Goal: Check status: Check status

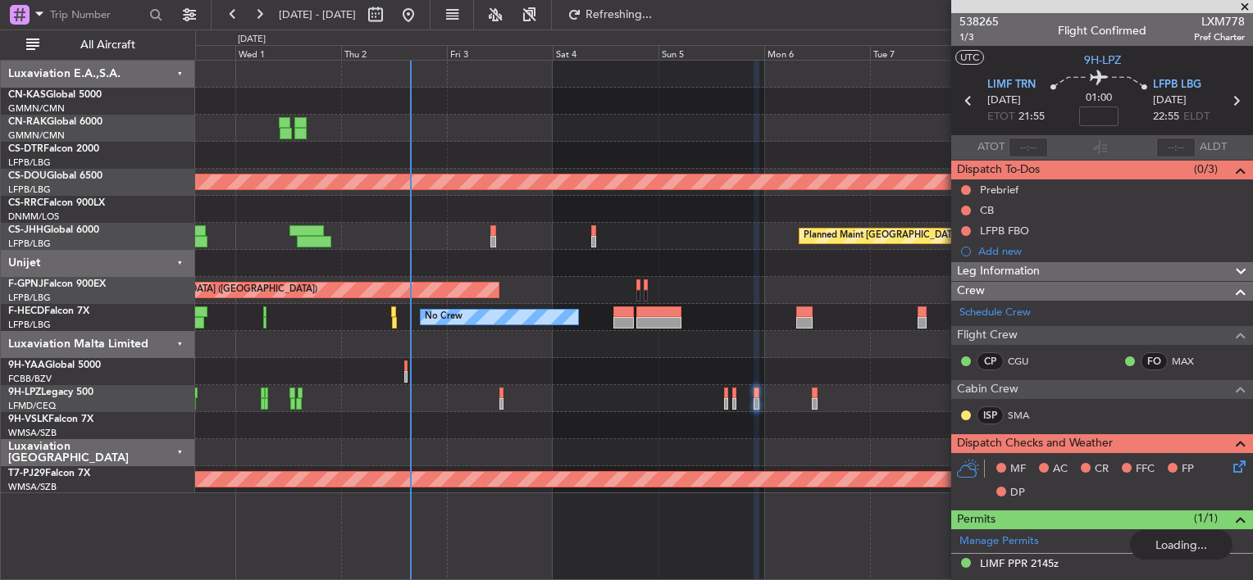
click at [531, 241] on div "Planned Maint [GEOGRAPHIC_DATA] ([GEOGRAPHIC_DATA])" at bounding box center [723, 236] width 1057 height 27
click at [514, 259] on div at bounding box center [723, 263] width 1057 height 27
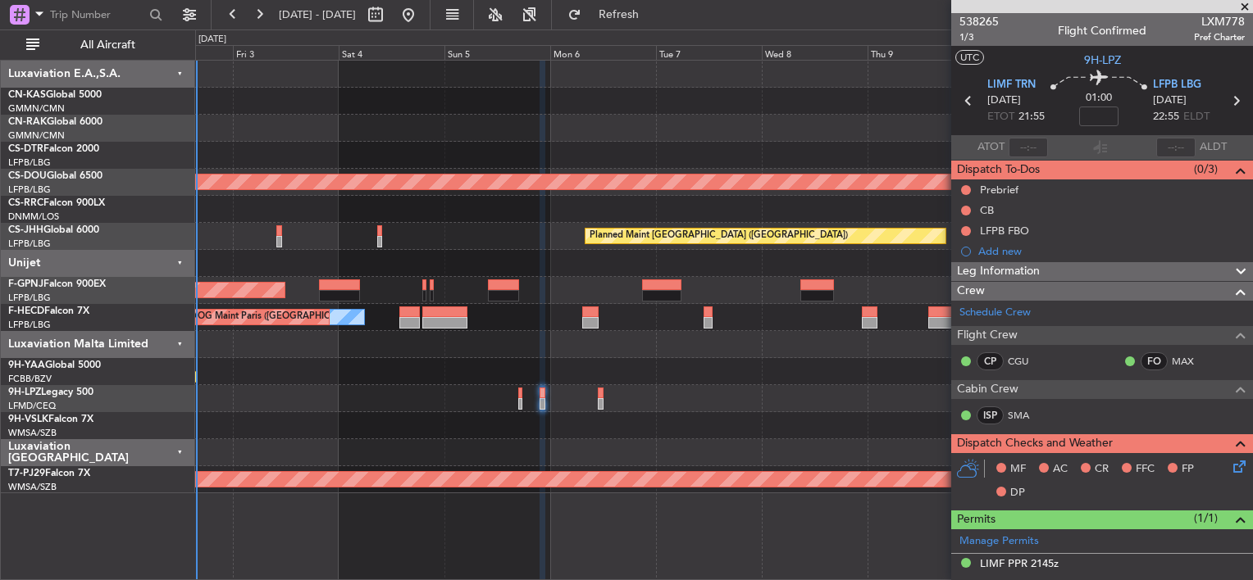
click at [535, 143] on div at bounding box center [723, 155] width 1057 height 27
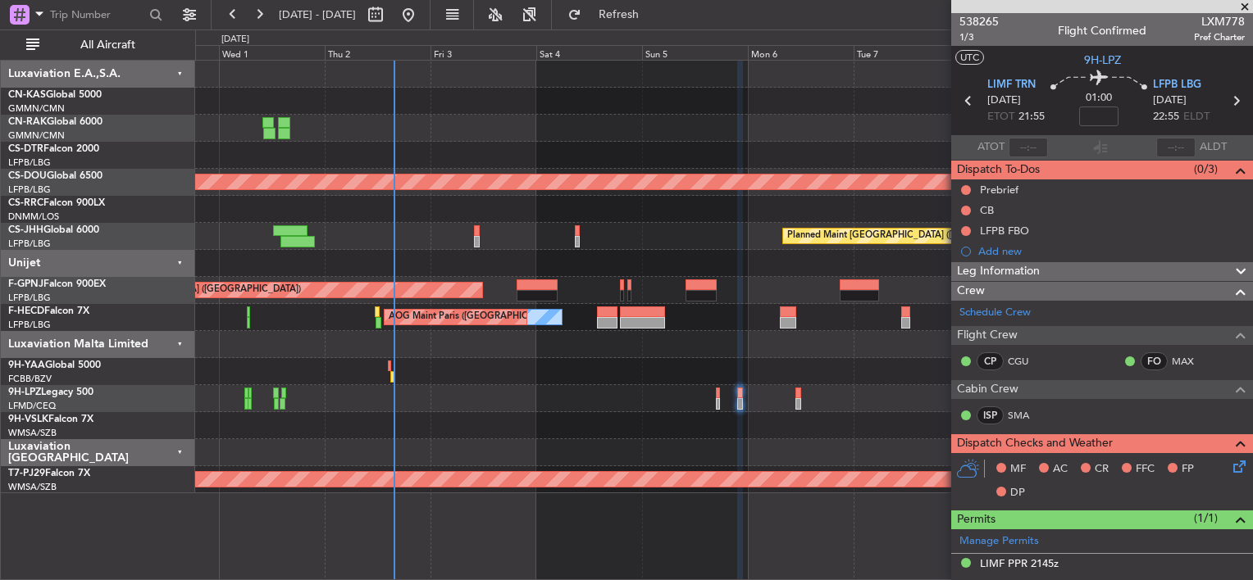
click at [631, 218] on div "Planned Maint London ([GEOGRAPHIC_DATA]) Planned Maint [GEOGRAPHIC_DATA] ([GEOG…" at bounding box center [723, 277] width 1057 height 433
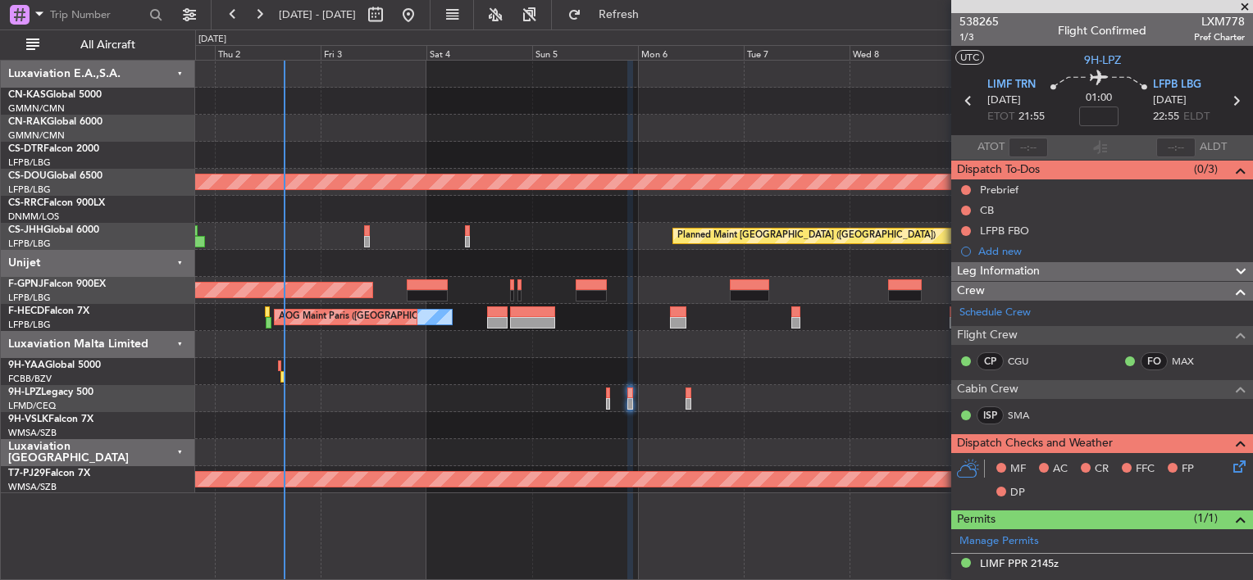
click at [672, 257] on div at bounding box center [723, 263] width 1057 height 27
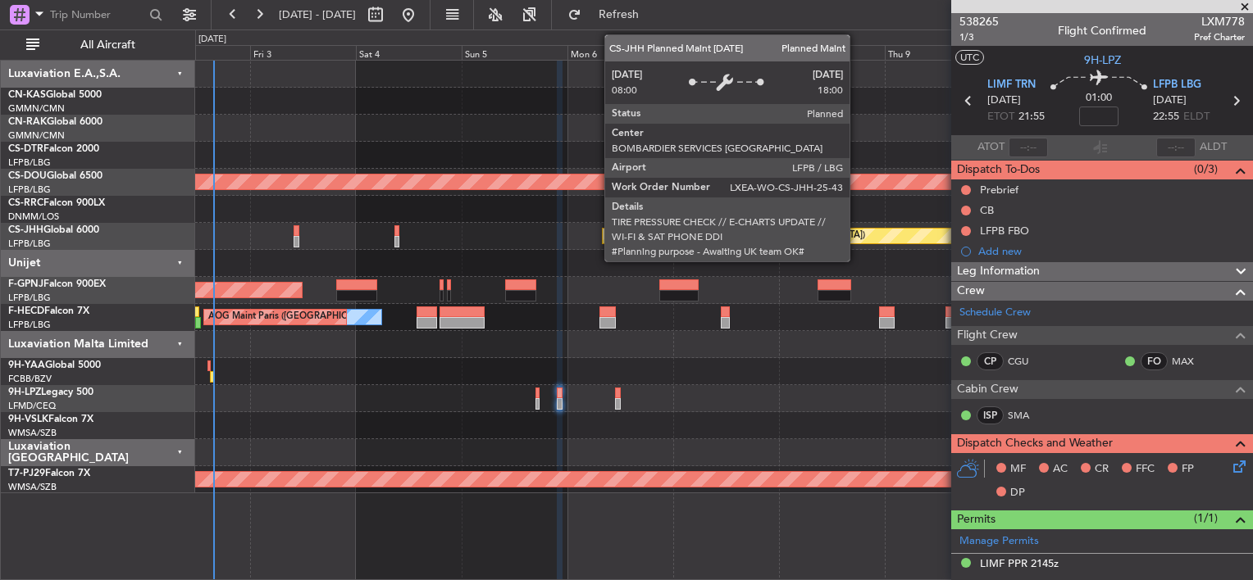
click at [819, 238] on div "Planned Maint [GEOGRAPHIC_DATA] ([GEOGRAPHIC_DATA])" at bounding box center [783, 236] width 360 height 15
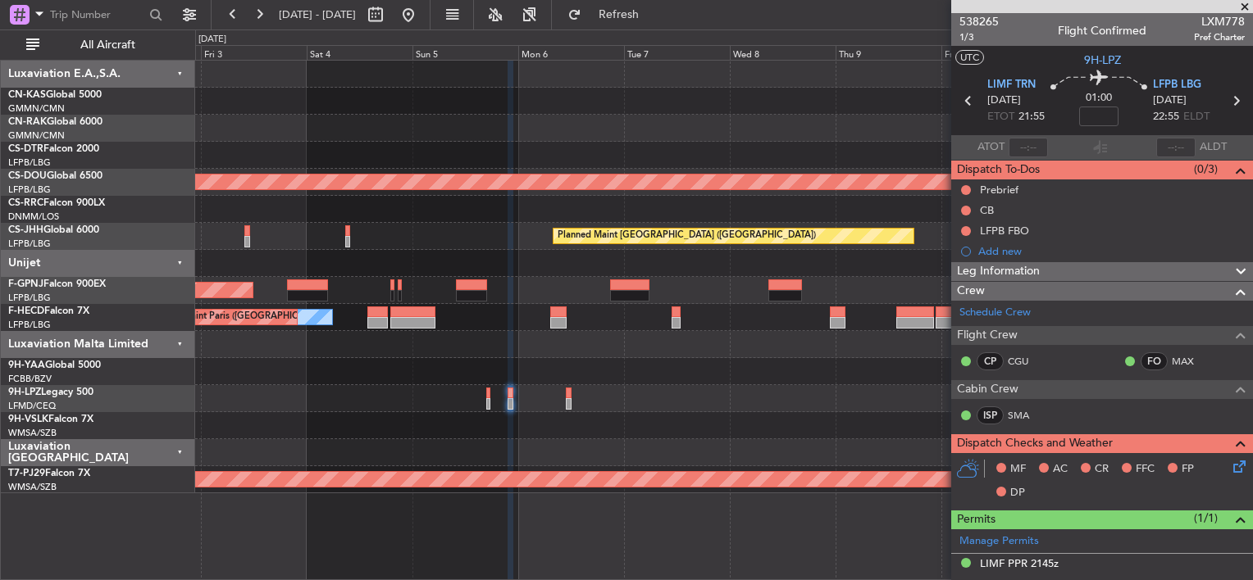
click at [608, 240] on div "Planned Maint London ([GEOGRAPHIC_DATA]) Planned Maint [GEOGRAPHIC_DATA] ([GEOG…" at bounding box center [723, 277] width 1057 height 433
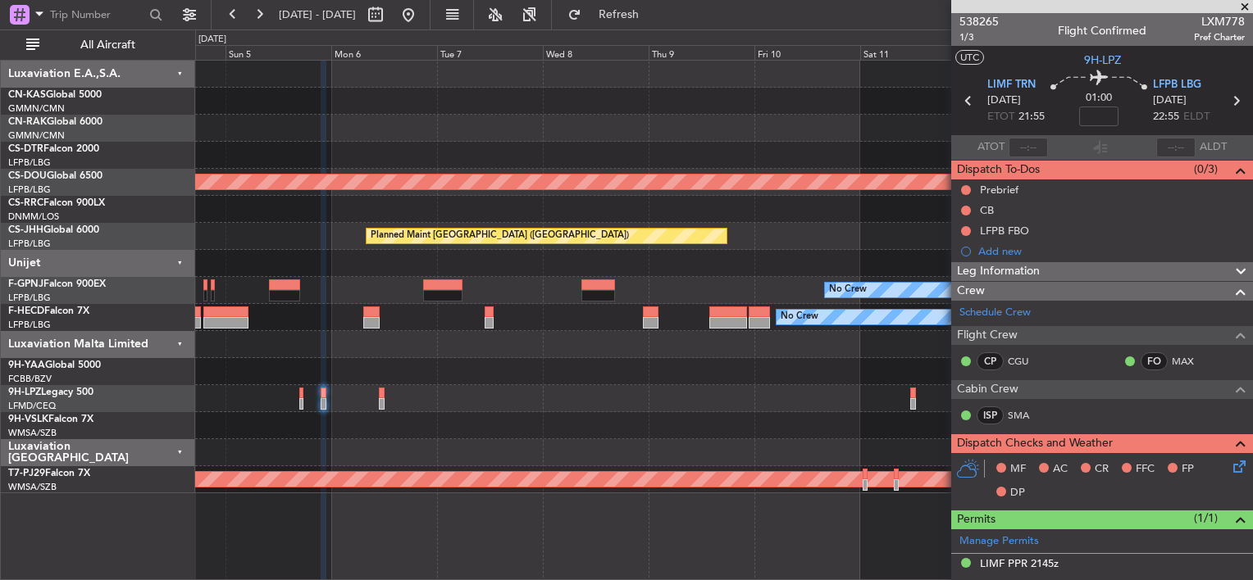
click at [758, 279] on div "Planned Maint London ([GEOGRAPHIC_DATA]) Planned Maint [GEOGRAPHIC_DATA] ([GEOG…" at bounding box center [723, 277] width 1057 height 433
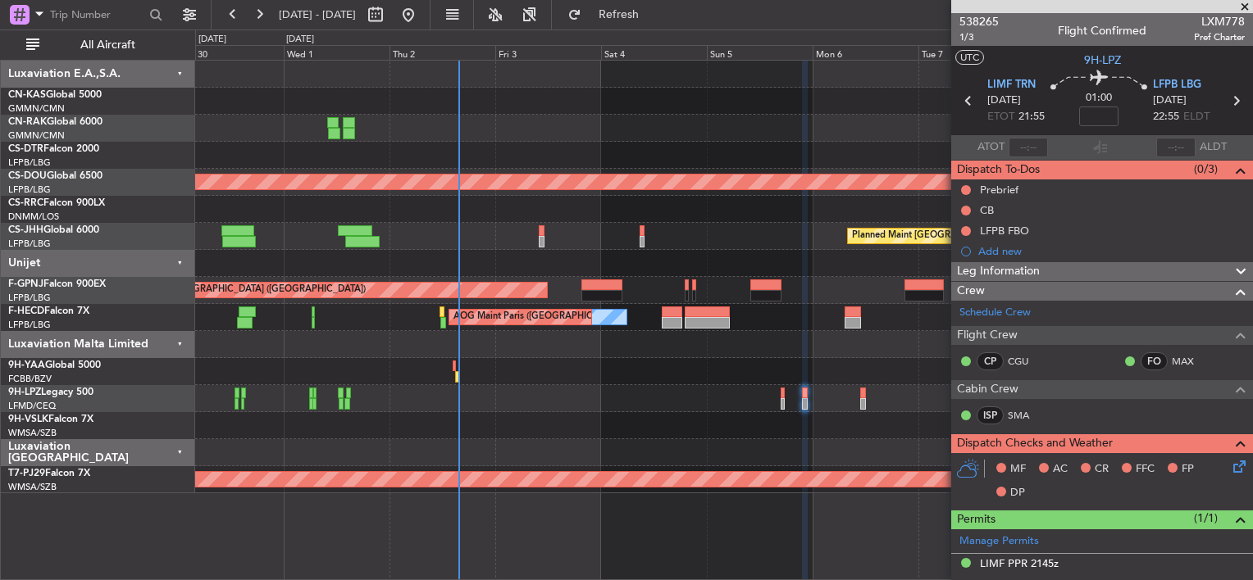
click at [763, 236] on div "Planned Maint [GEOGRAPHIC_DATA] ([GEOGRAPHIC_DATA])" at bounding box center [723, 236] width 1057 height 27
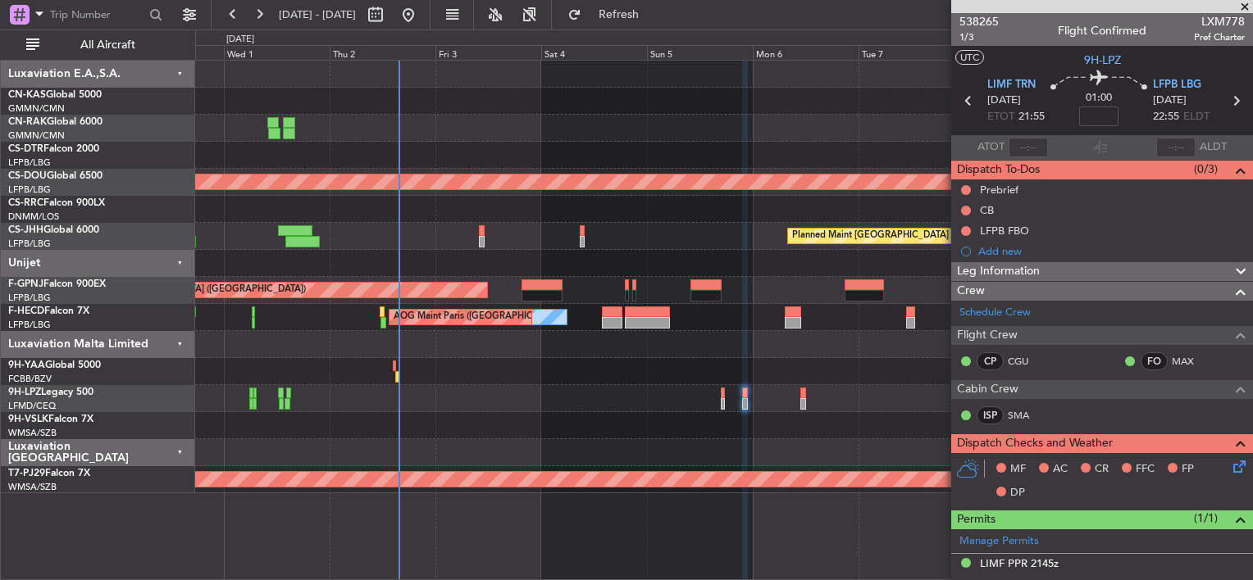
click at [673, 227] on div "Planned Maint [GEOGRAPHIC_DATA] ([GEOGRAPHIC_DATA])" at bounding box center [723, 236] width 1057 height 27
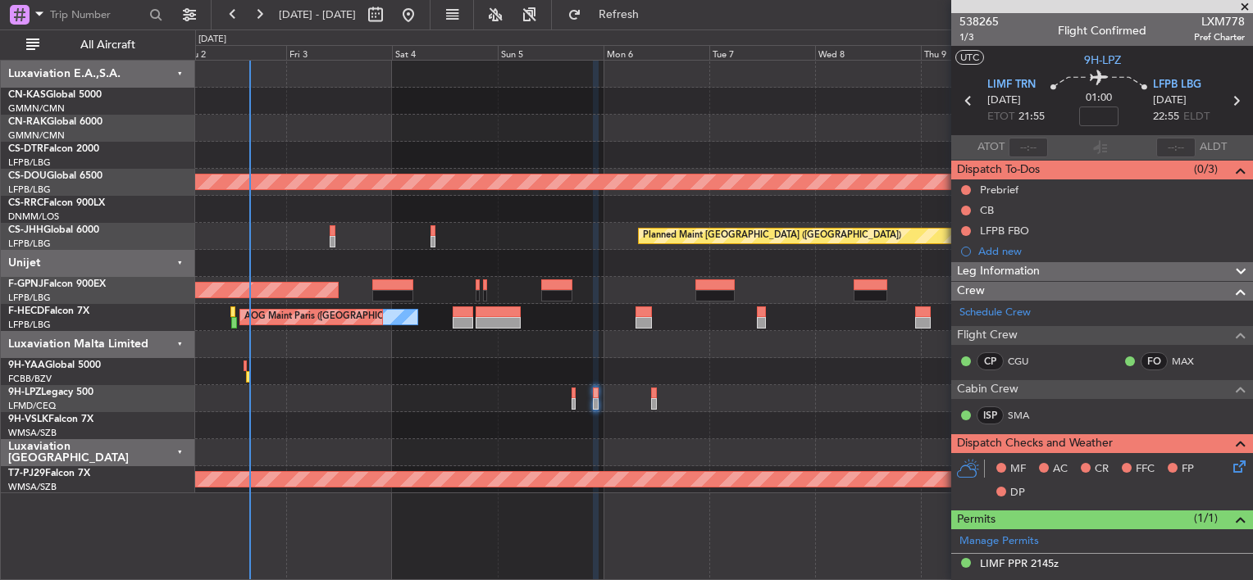
click at [728, 207] on div at bounding box center [723, 209] width 1057 height 27
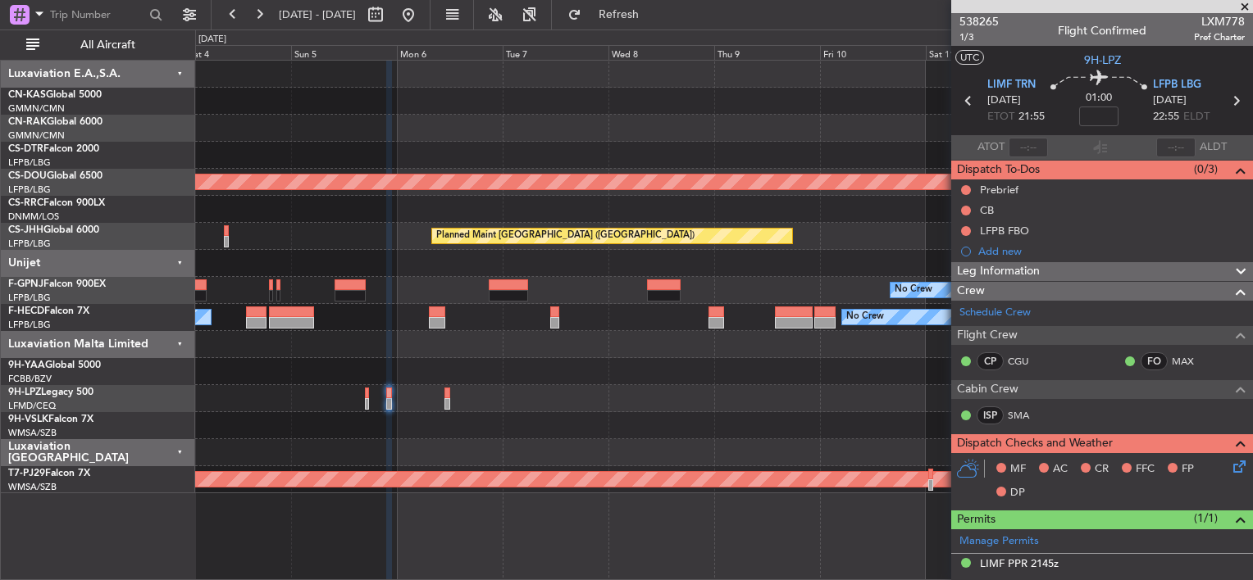
click at [416, 250] on div at bounding box center [723, 263] width 1057 height 27
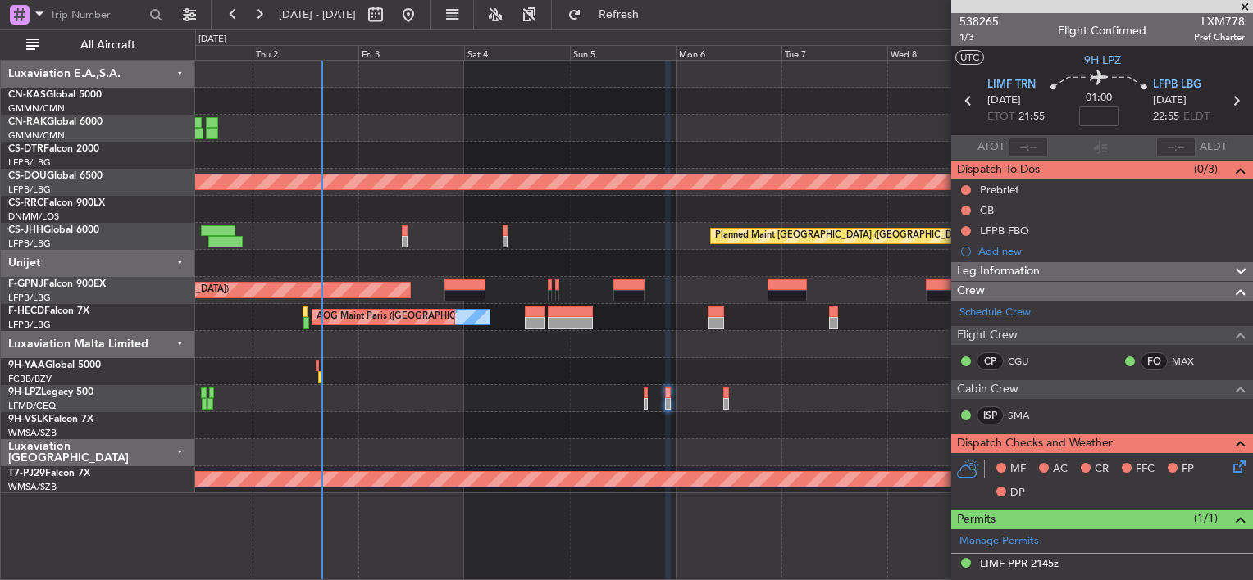
click at [1017, 284] on fb-app "[DATE] - [DATE] Refresh Quick Links All Aircraft Planned Maint [GEOGRAPHIC_DATA…" at bounding box center [626, 296] width 1253 height 568
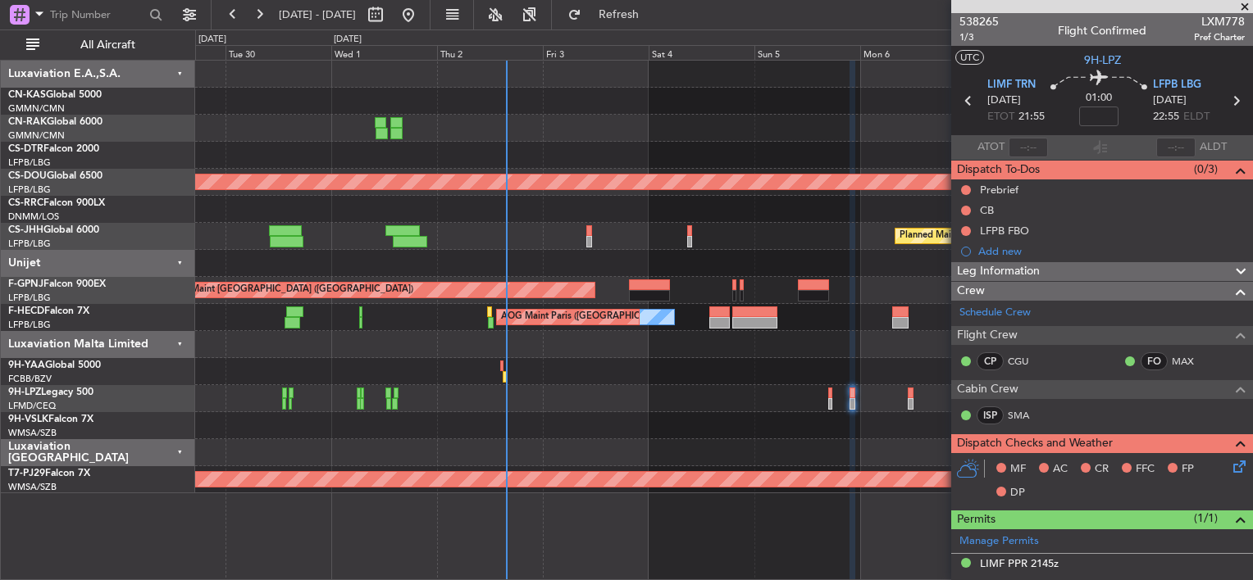
click at [367, 236] on div "Planned Maint Nice ([GEOGRAPHIC_DATA]) Planned Maint [GEOGRAPHIC_DATA] ([GEOGRA…" at bounding box center [723, 277] width 1057 height 433
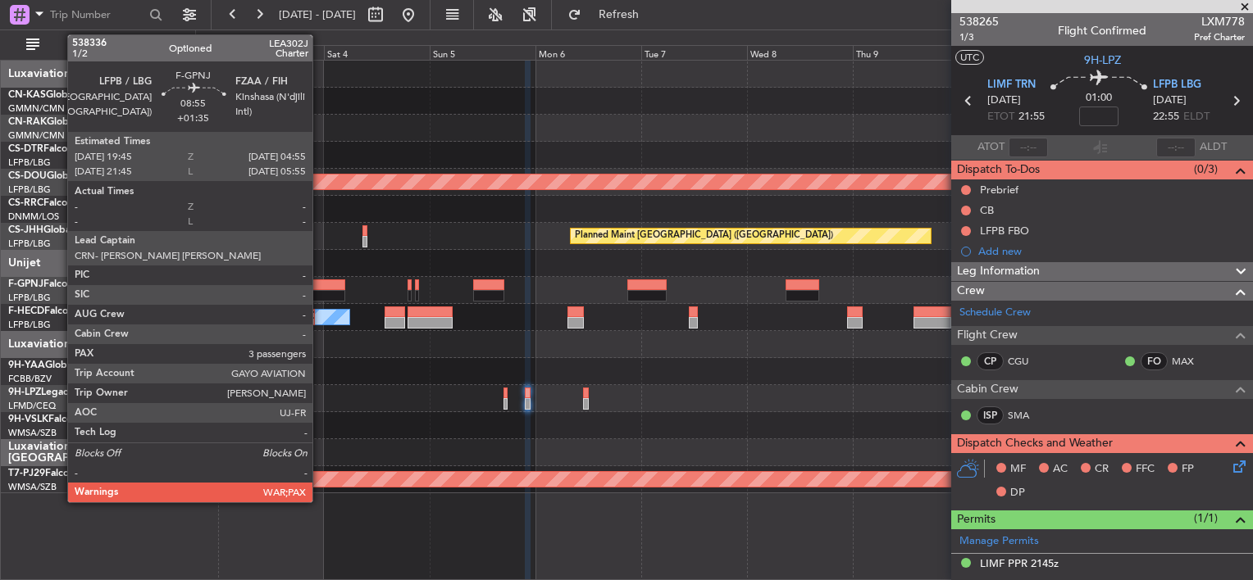
click at [320, 290] on div at bounding box center [324, 295] width 41 height 11
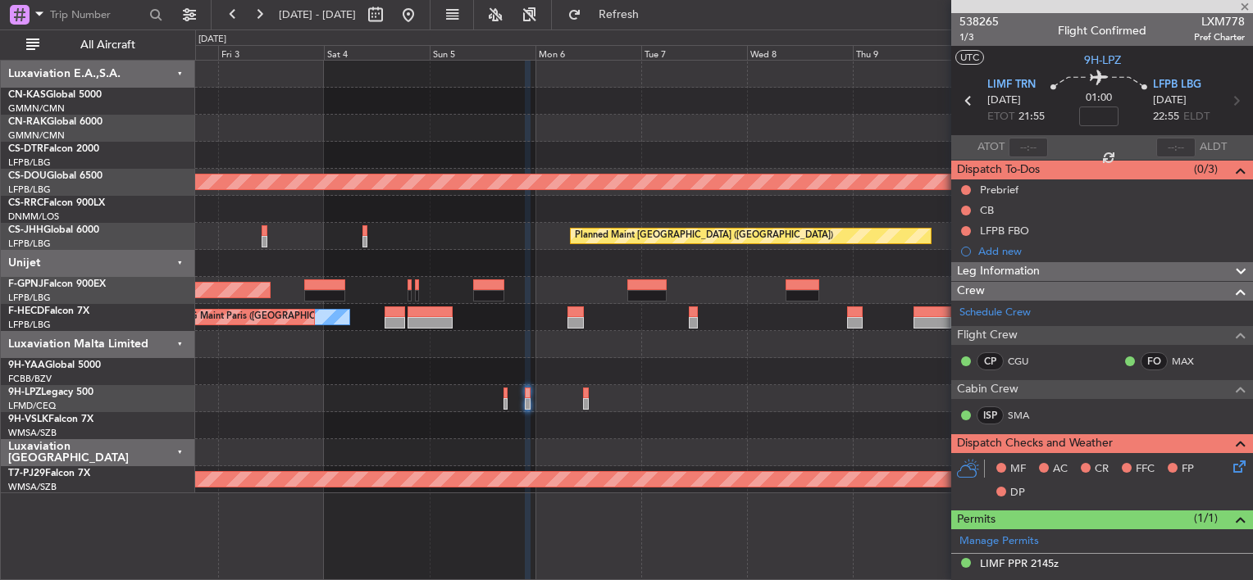
type input "+01:35"
type input "3"
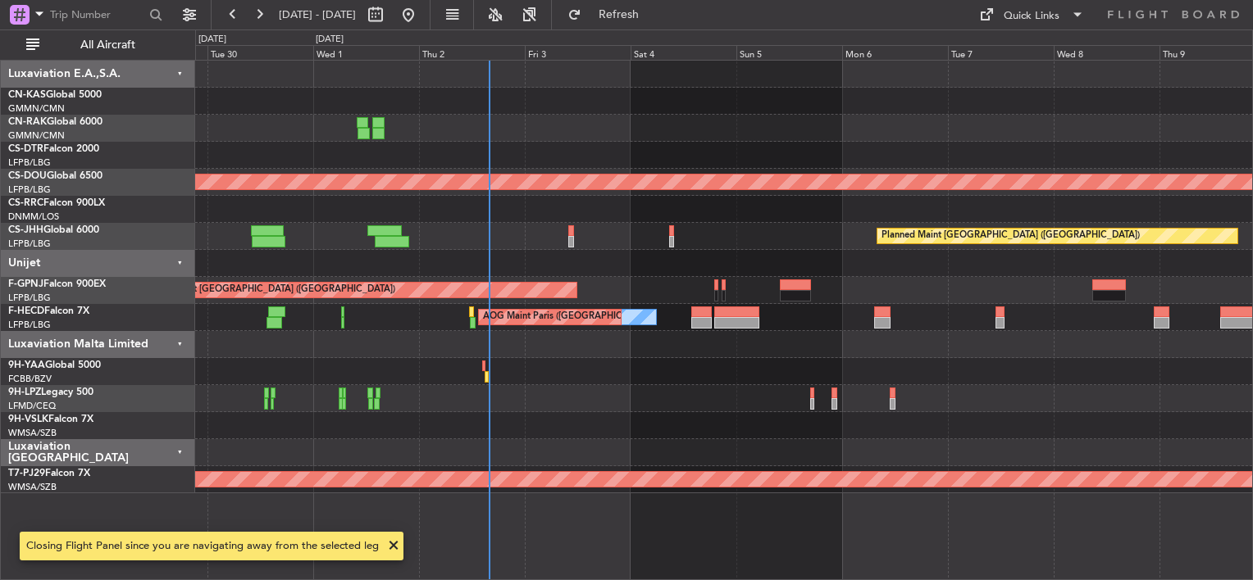
click at [595, 221] on div "Planned Maint Nice ([GEOGRAPHIC_DATA]) Planned Maint [GEOGRAPHIC_DATA] ([GEOGRA…" at bounding box center [723, 277] width 1057 height 433
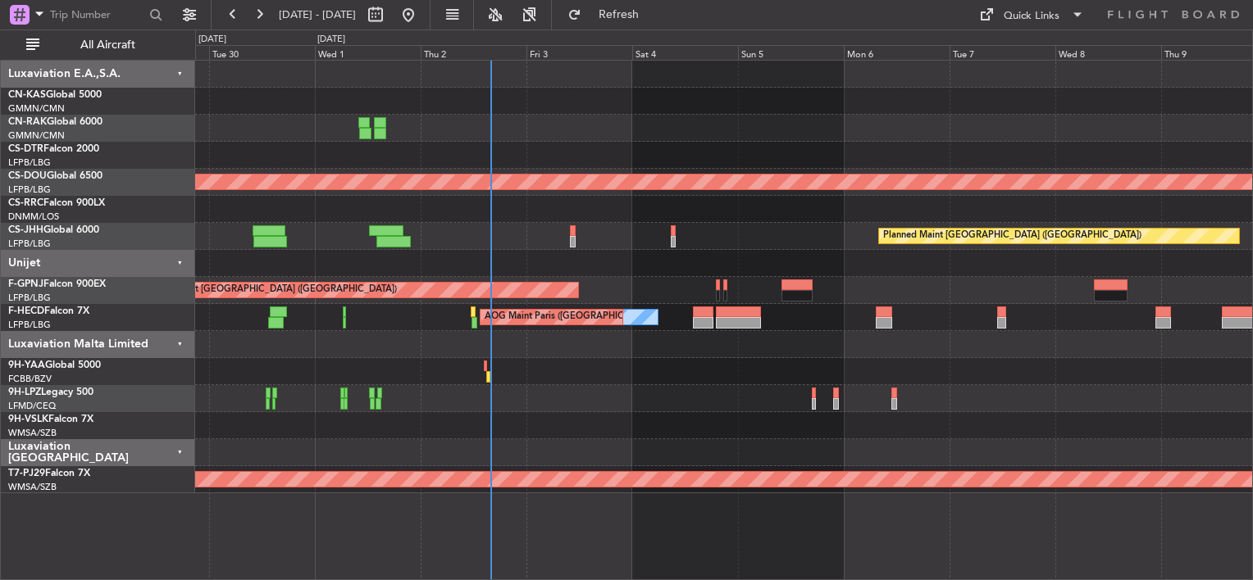
click at [724, 236] on div "Planned Maint [GEOGRAPHIC_DATA] ([GEOGRAPHIC_DATA])" at bounding box center [723, 236] width 1057 height 27
click at [312, 112] on div "Planned Maint Nice ([GEOGRAPHIC_DATA]) Planned Maint [GEOGRAPHIC_DATA] ([GEOGRA…" at bounding box center [723, 277] width 1057 height 433
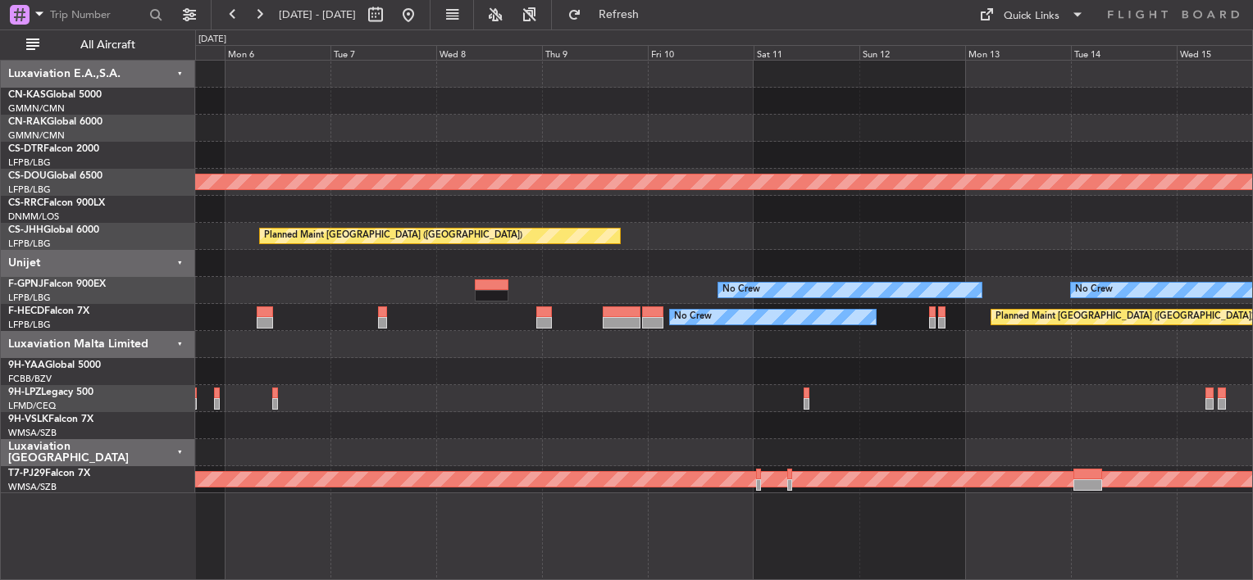
click at [548, 143] on div "Planned Maint London ([GEOGRAPHIC_DATA]) Planned Maint [GEOGRAPHIC_DATA] ([GEOG…" at bounding box center [723, 277] width 1057 height 433
